Goal: Use online tool/utility: Utilize a website feature to perform a specific function

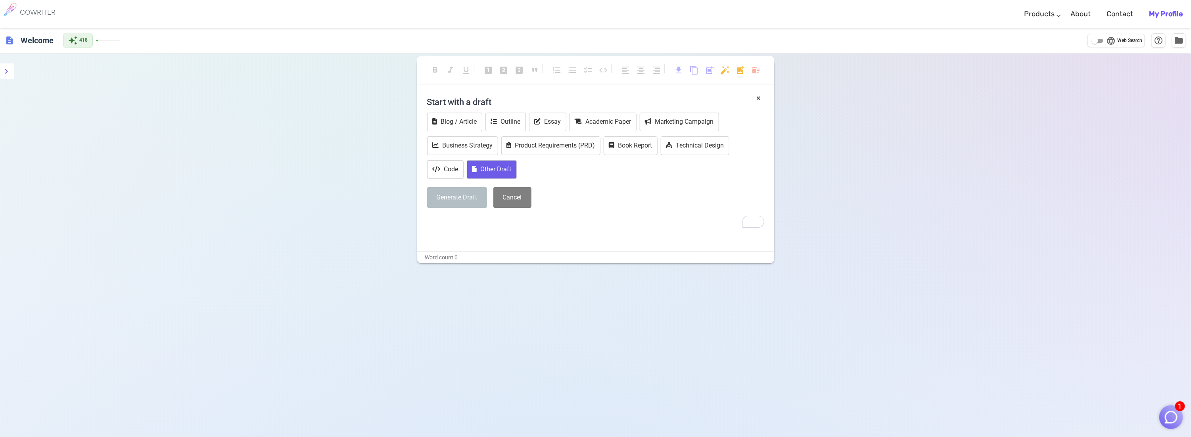
click at [492, 168] on button "Other Draft" at bounding box center [492, 169] width 50 height 19
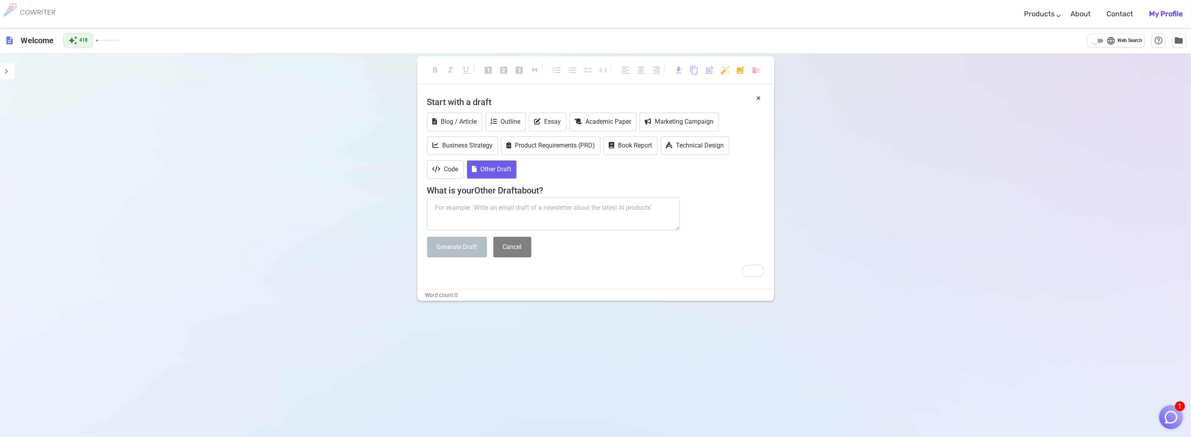
click at [442, 209] on textarea "To enrich screen reader interactions, please activate Accessibility in Grammarl…" at bounding box center [553, 213] width 253 height 33
paste textarea "I am still waitng for the listing agreement I have set the listing Price at $51…"
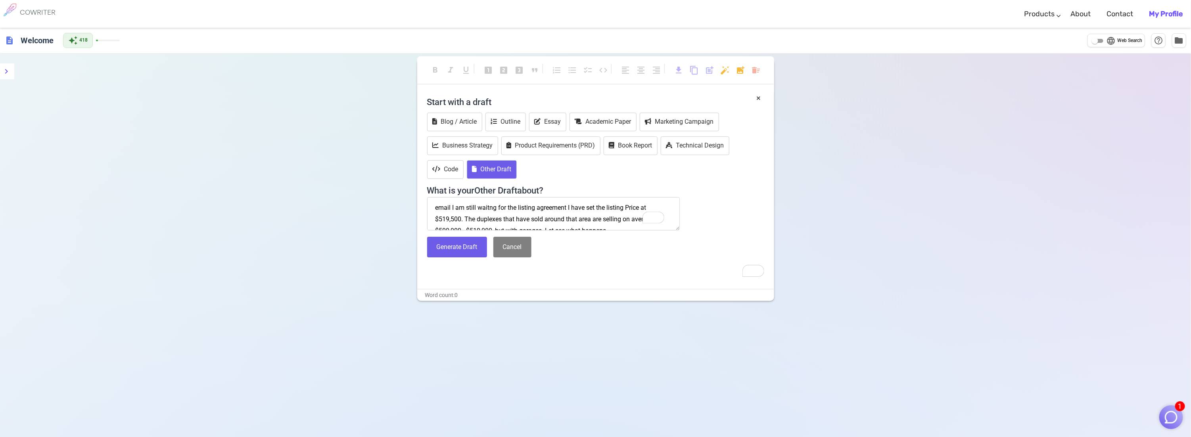
scroll to position [5, 0]
type textarea "email I am still waitng for the listing agreement I have set the listing Price …"
click at [465, 242] on button "Generate Draft" at bounding box center [457, 247] width 60 height 21
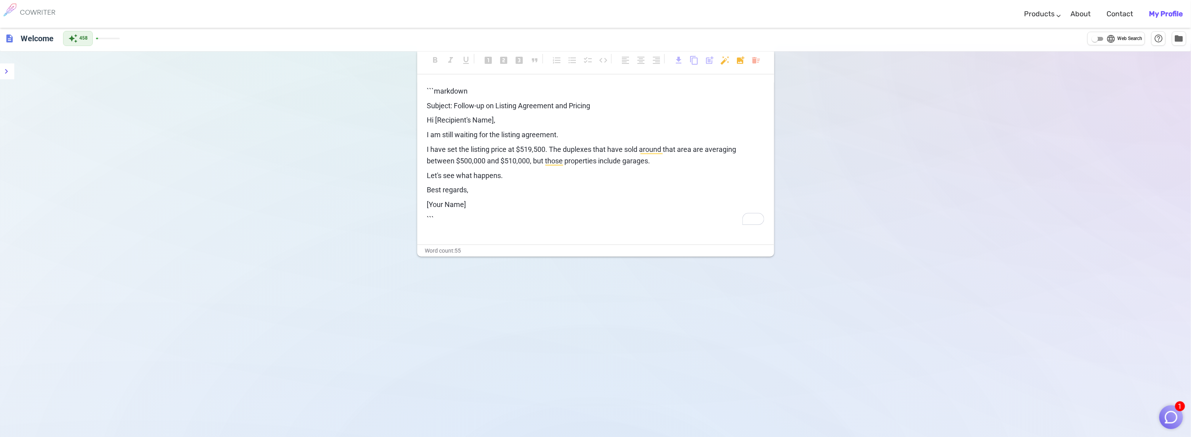
scroll to position [0, 0]
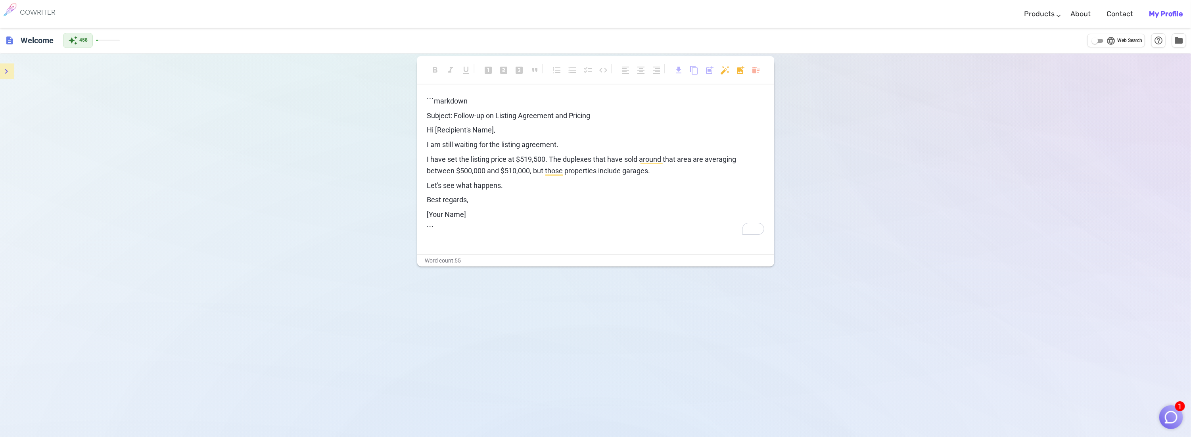
click at [6, 71] on icon "menu" at bounding box center [7, 72] width 10 height 10
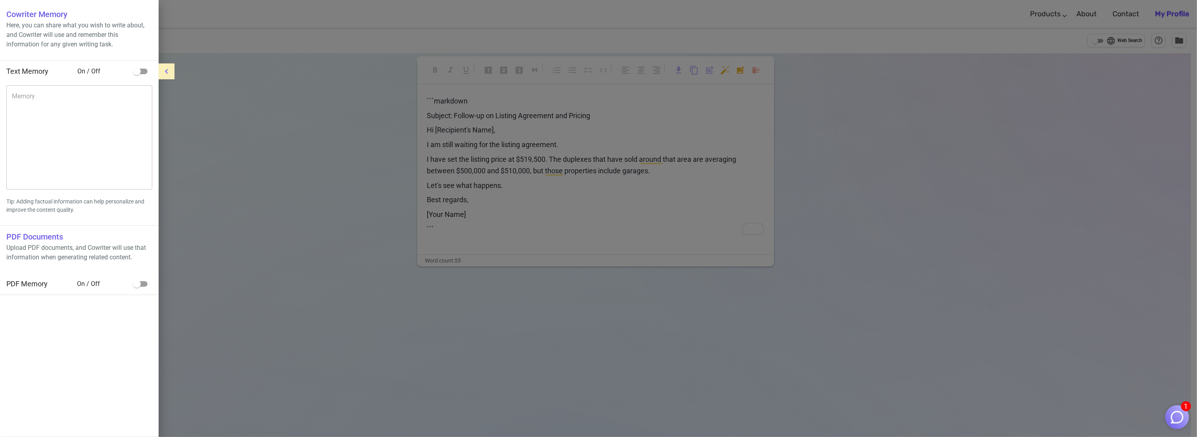
click at [189, 86] on div at bounding box center [598, 218] width 1197 height 437
